Goal: Task Accomplishment & Management: Manage account settings

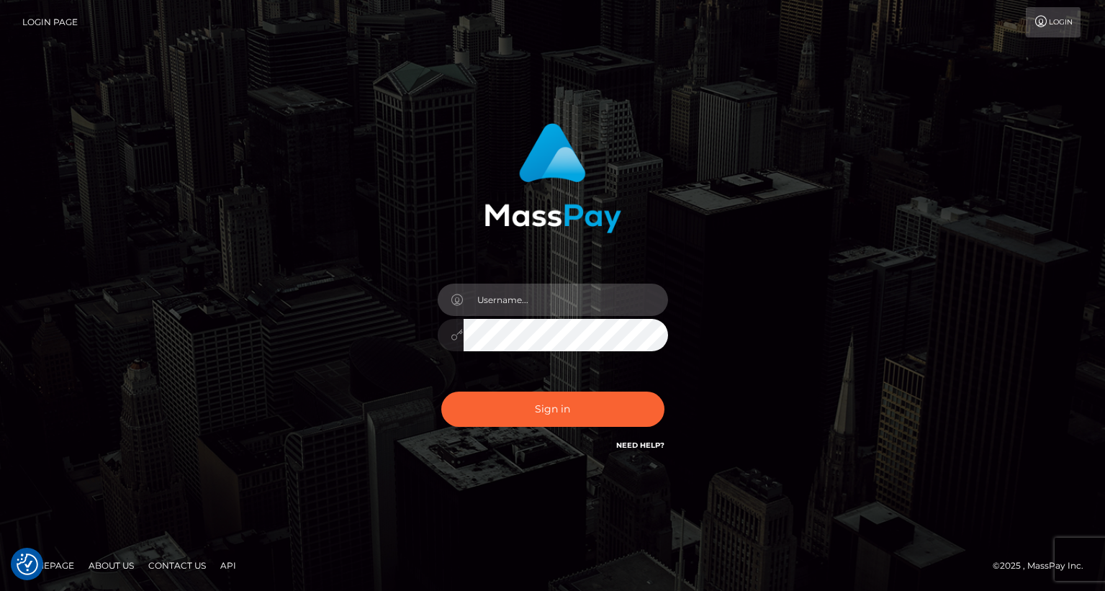
click at [500, 292] on input "text" at bounding box center [566, 300] width 204 height 32
type input "tatyanafansly1"
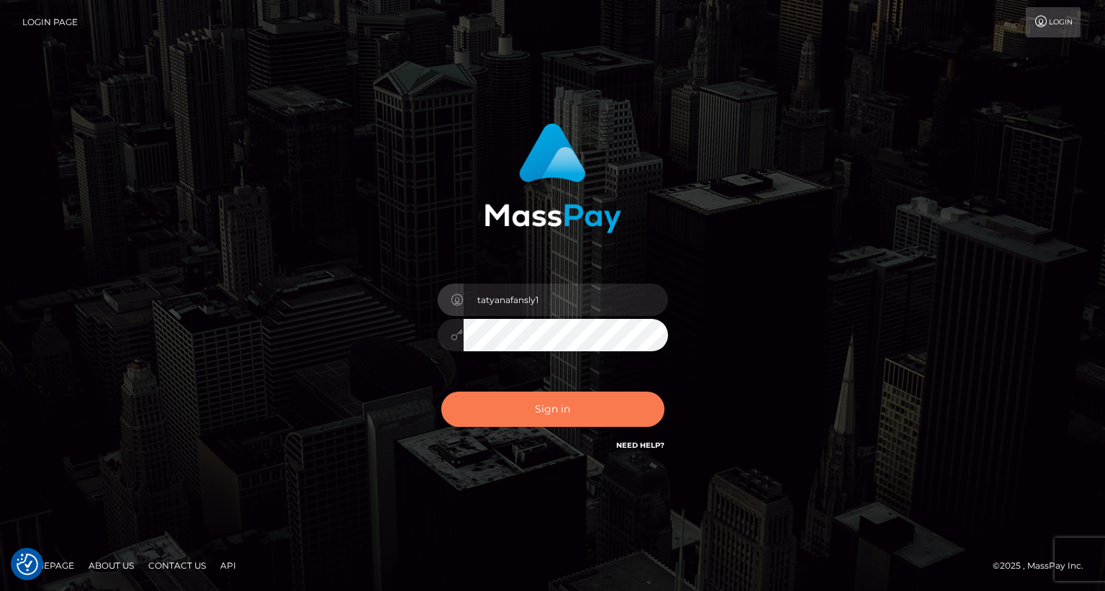
click at [559, 410] on button "Sign in" at bounding box center [552, 409] width 223 height 35
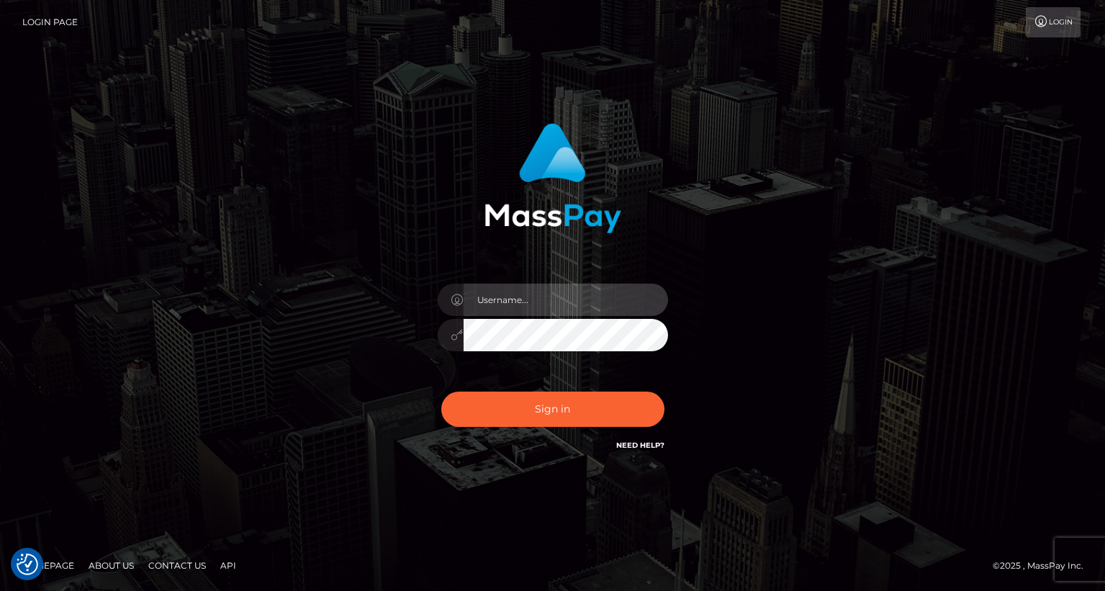
click at [587, 303] on input "text" at bounding box center [566, 300] width 204 height 32
type input "tatyanafansly1"
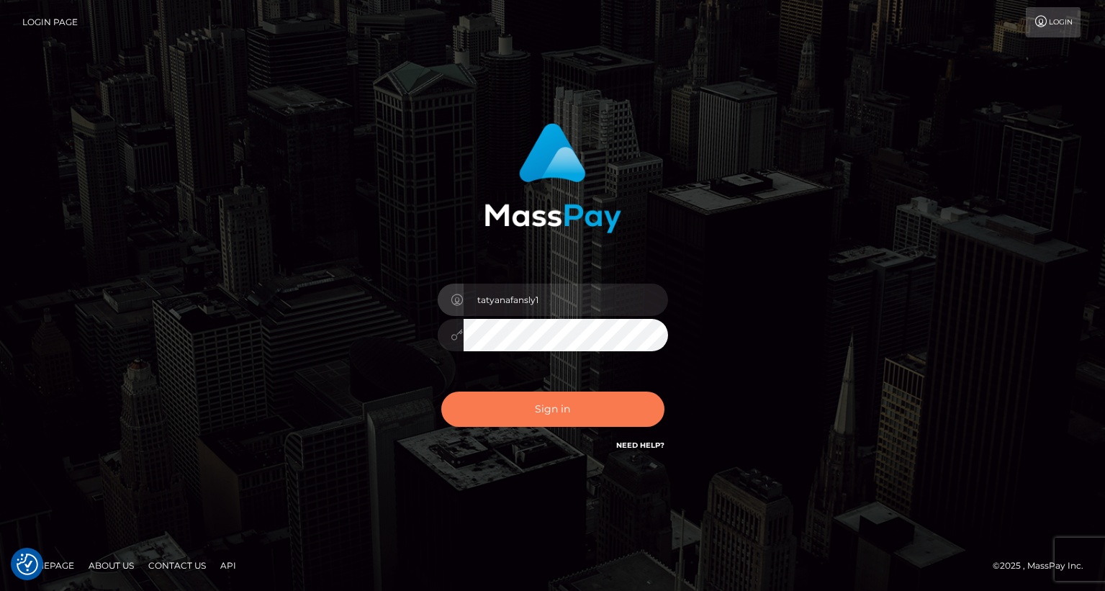
click at [567, 412] on button "Sign in" at bounding box center [552, 409] width 223 height 35
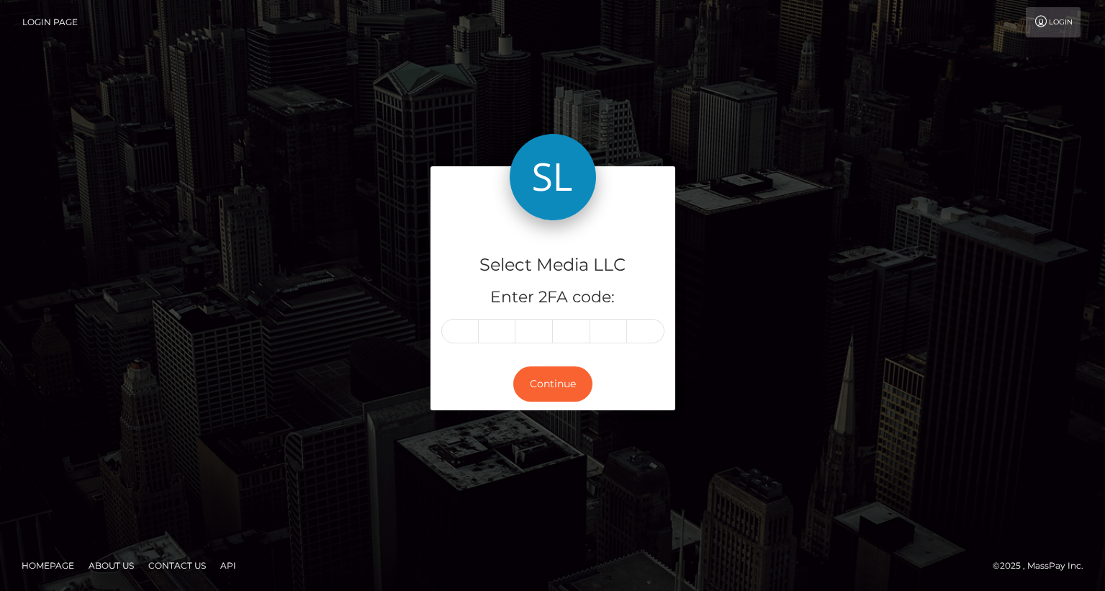
click at [457, 334] on input "text" at bounding box center [459, 331] width 37 height 24
type input "5"
type input "3"
type input "7"
type input "6"
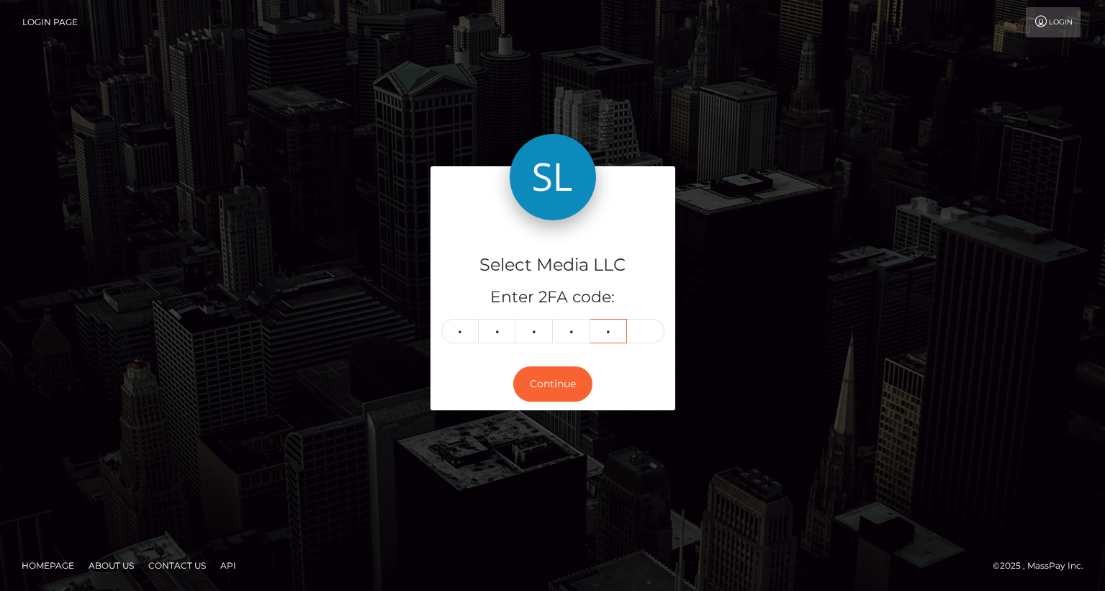
type input "6"
type input "3"
click at [544, 385] on button "Continue" at bounding box center [552, 383] width 79 height 35
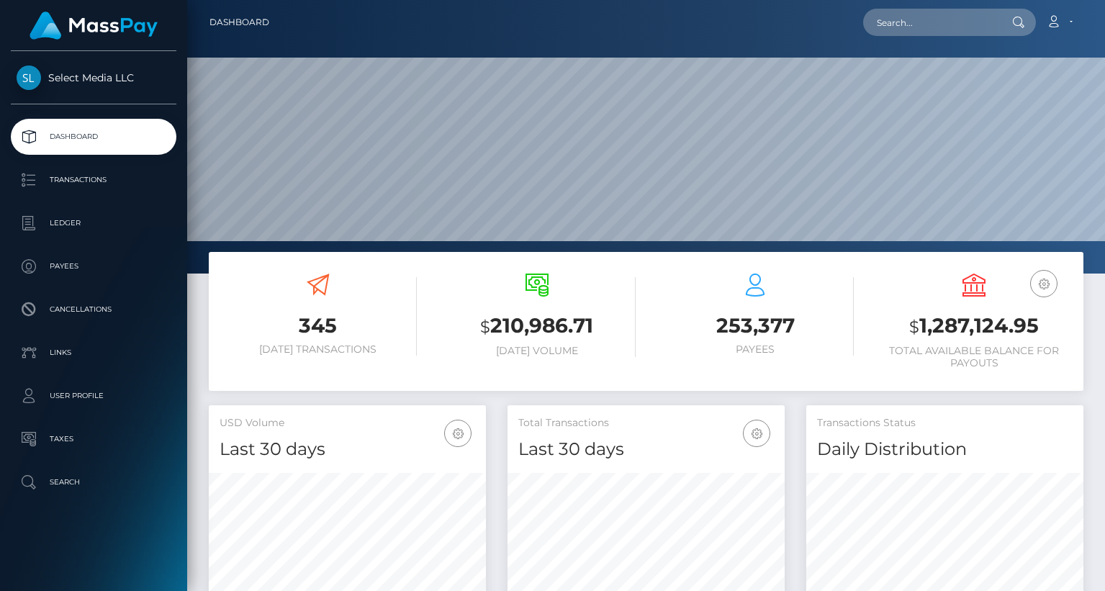
scroll to position [255, 277]
click at [955, 328] on h3 "$ 1,287,124.95" at bounding box center [973, 327] width 197 height 30
copy h3 "1,287,124.95"
